Goal: Find specific page/section: Find specific page/section

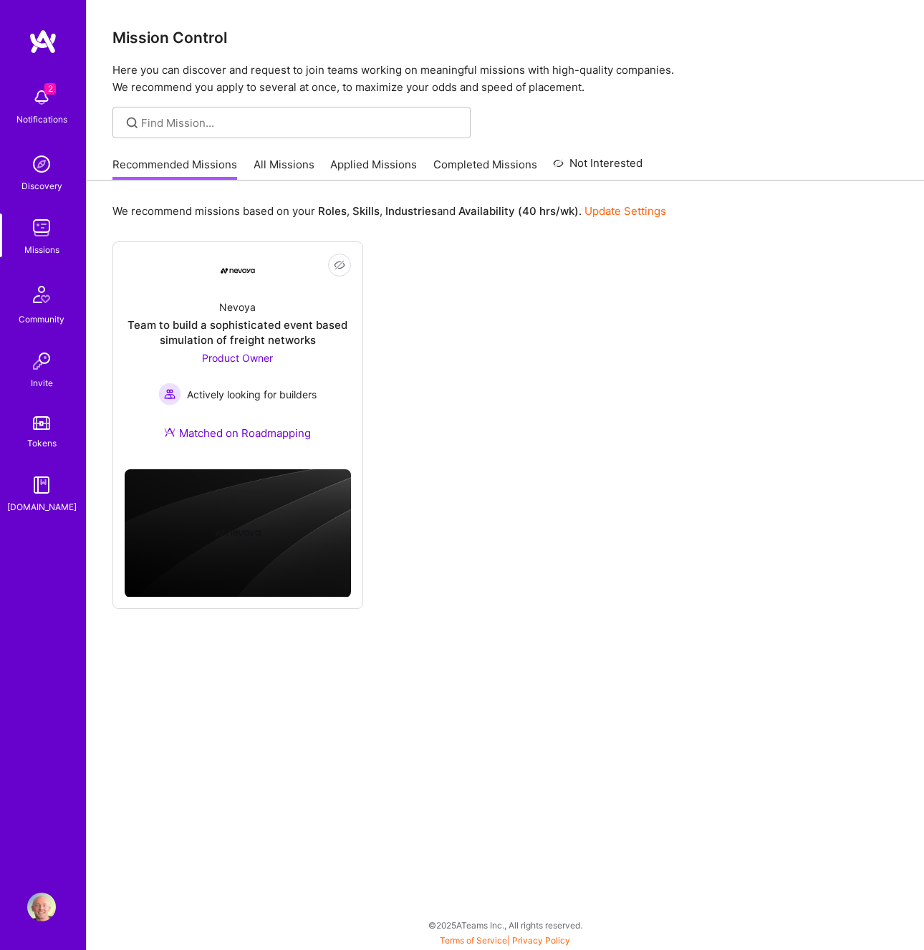
click at [279, 163] on link "All Missions" at bounding box center [284, 169] width 61 height 24
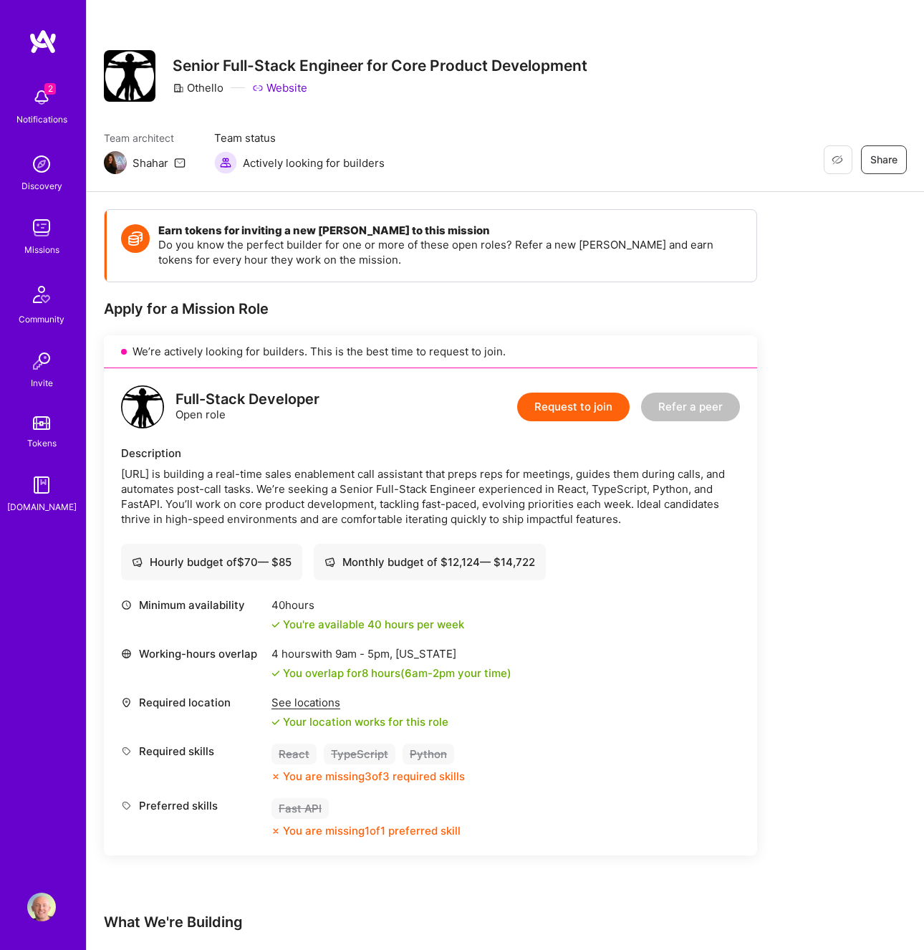
click at [29, 100] on img at bounding box center [41, 97] width 29 height 29
click at [32, 100] on div "2 Notifications Discovery Missions Community Invite Tokens A.Guide" at bounding box center [43, 297] width 86 height 434
click at [278, 89] on link "Website" at bounding box center [279, 87] width 55 height 15
click at [476, 132] on div "Team architect Shahar Team status Actively looking for builders Restore Not Int…" at bounding box center [505, 152] width 803 height 44
